Goal: Obtain resource: Download file/media

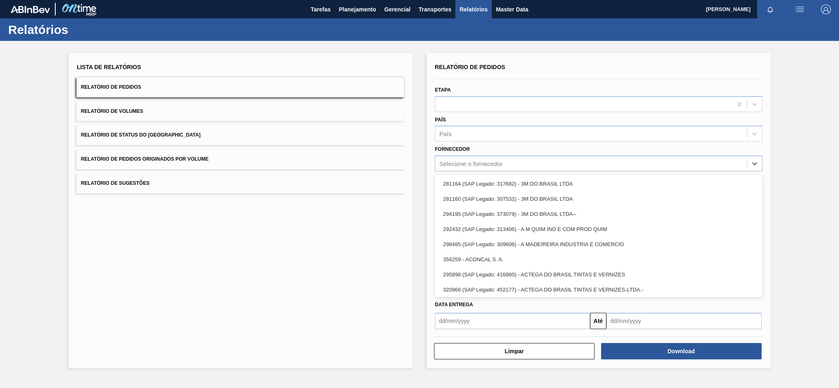
click at [459, 156] on div "Selecione o fornecedor" at bounding box center [598, 164] width 327 height 16
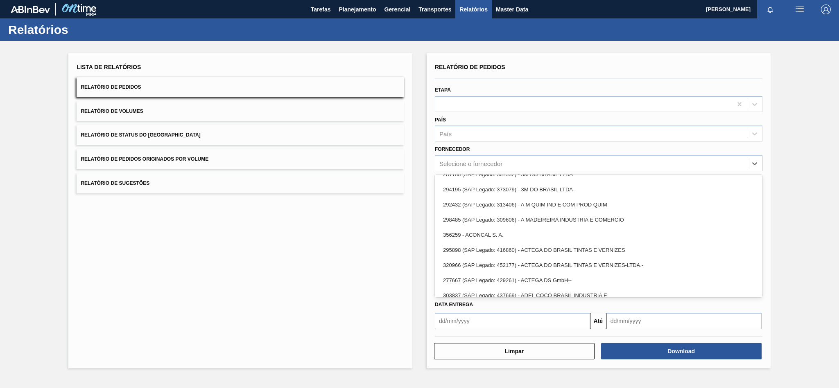
scroll to position [61, 0]
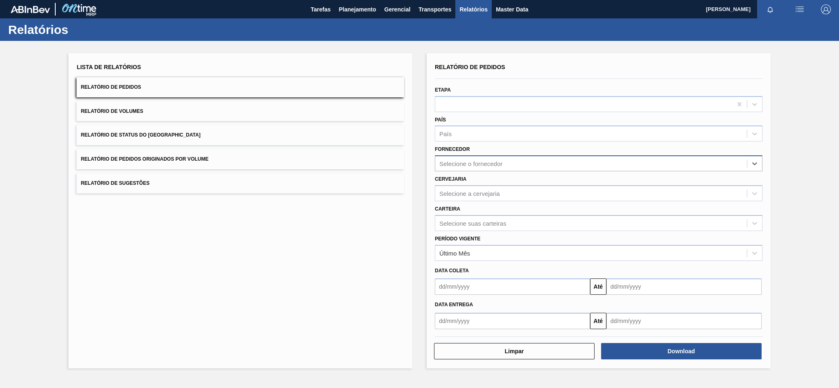
click at [471, 162] on div "Selecione o fornecedor" at bounding box center [470, 163] width 63 height 7
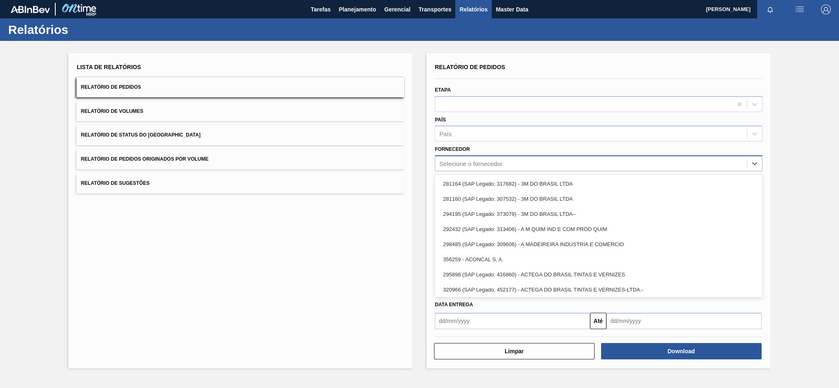
paste input "294026"
type input "294026"
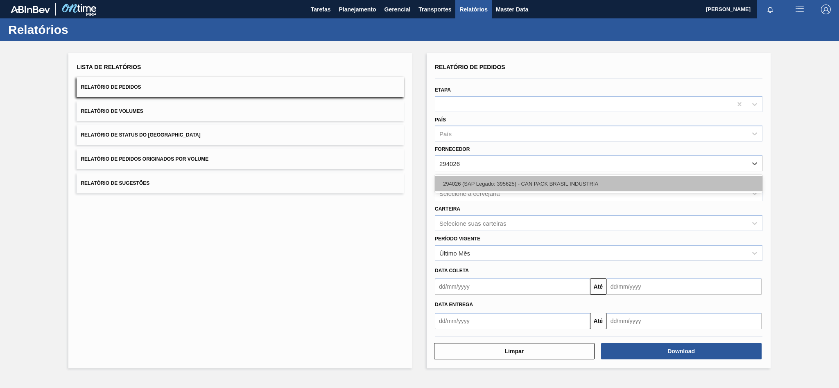
click at [499, 187] on div "294026 (SAP Legado: 395625) - CAN PACK BRASIL INDUSTRIA" at bounding box center [598, 183] width 327 height 15
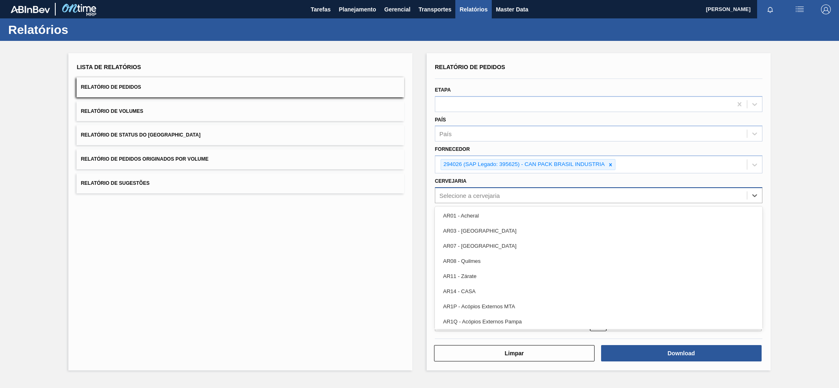
click at [453, 197] on div "Selecione a cervejaria" at bounding box center [469, 195] width 61 height 7
paste input "BR19"
type input "BR19"
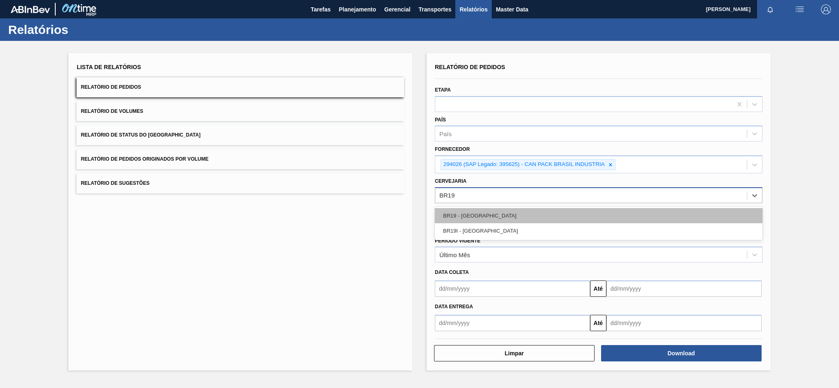
click at [473, 216] on div "BR19 - [GEOGRAPHIC_DATA]" at bounding box center [598, 215] width 327 height 15
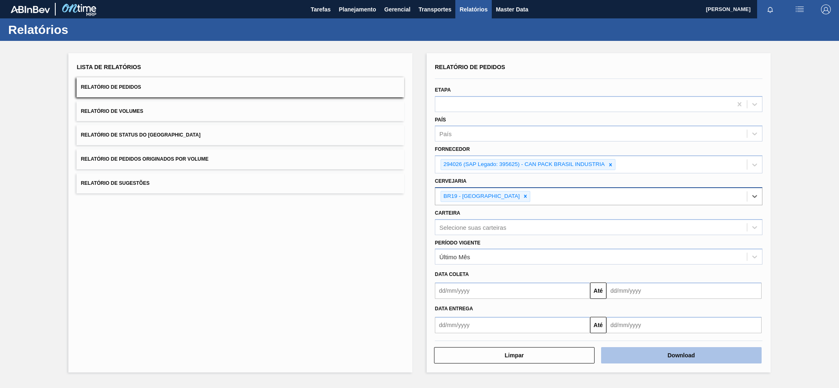
click at [641, 355] on button "Download" at bounding box center [681, 355] width 160 height 16
